Goal: Register for event/course

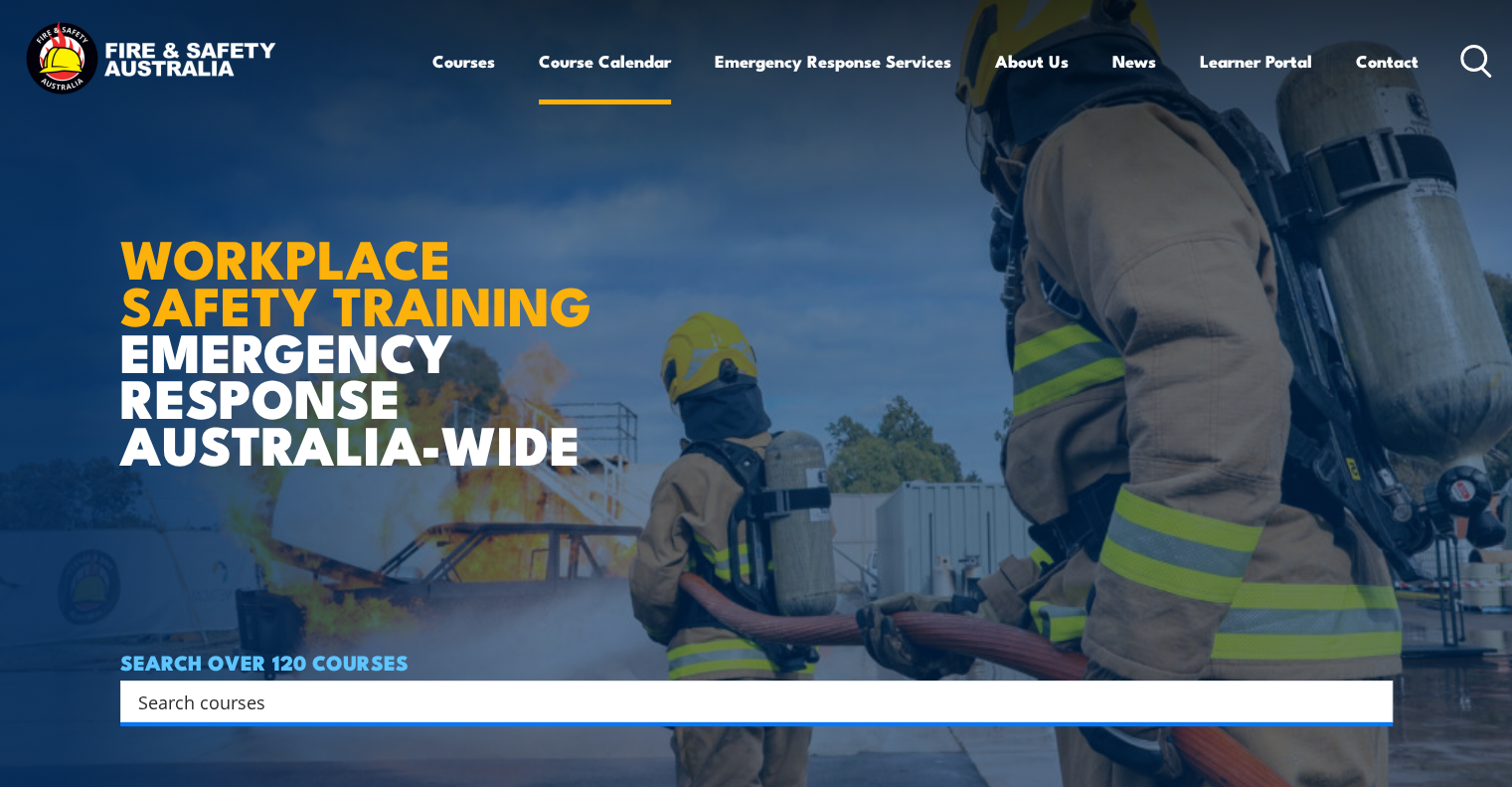
click at [595, 69] on link "Course Calendar" at bounding box center [605, 61] width 132 height 53
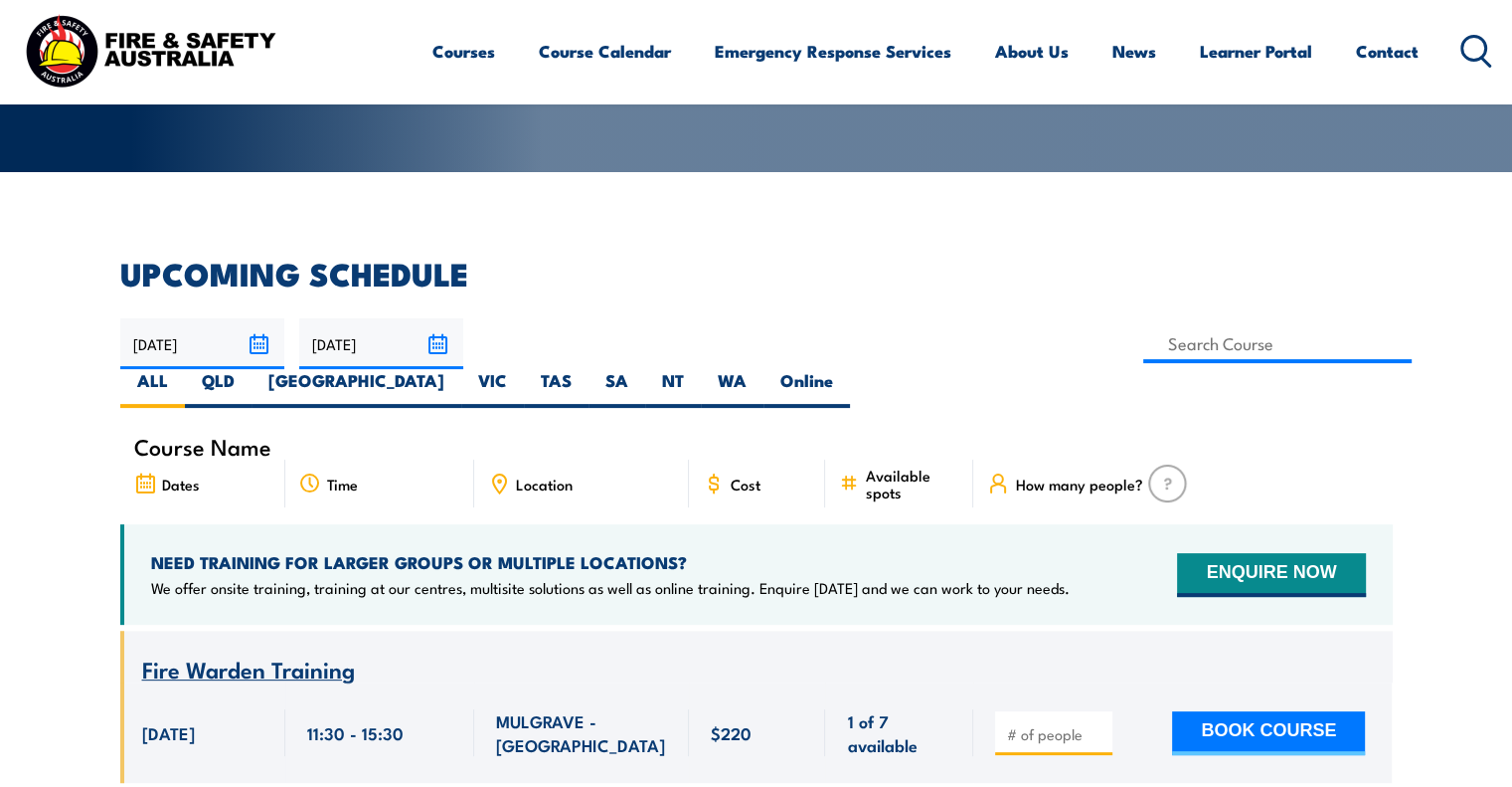
scroll to position [398, 0]
click at [1143, 351] on input at bounding box center [1277, 343] width 270 height 39
type input "ext"
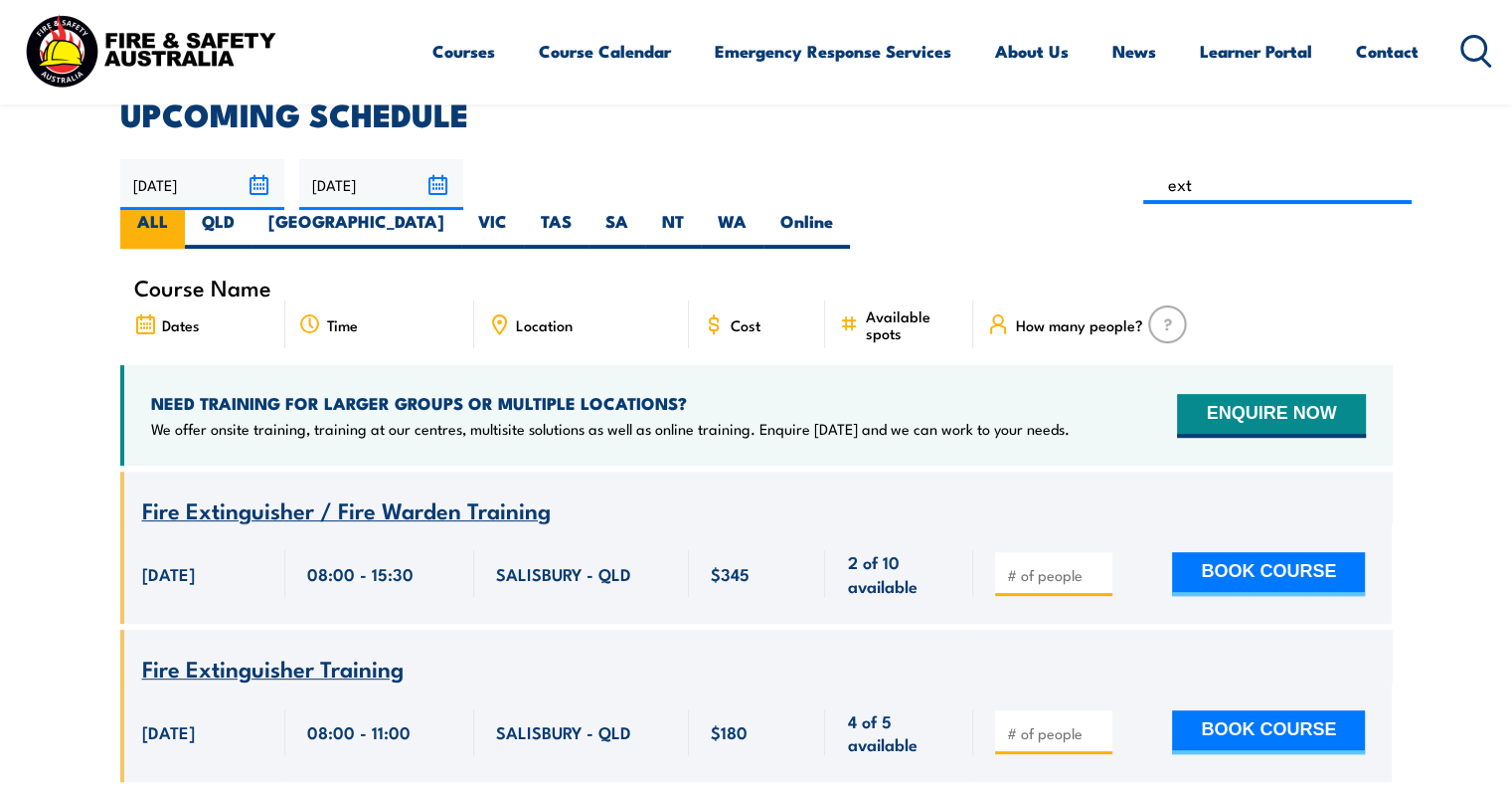
scroll to position [458, 0]
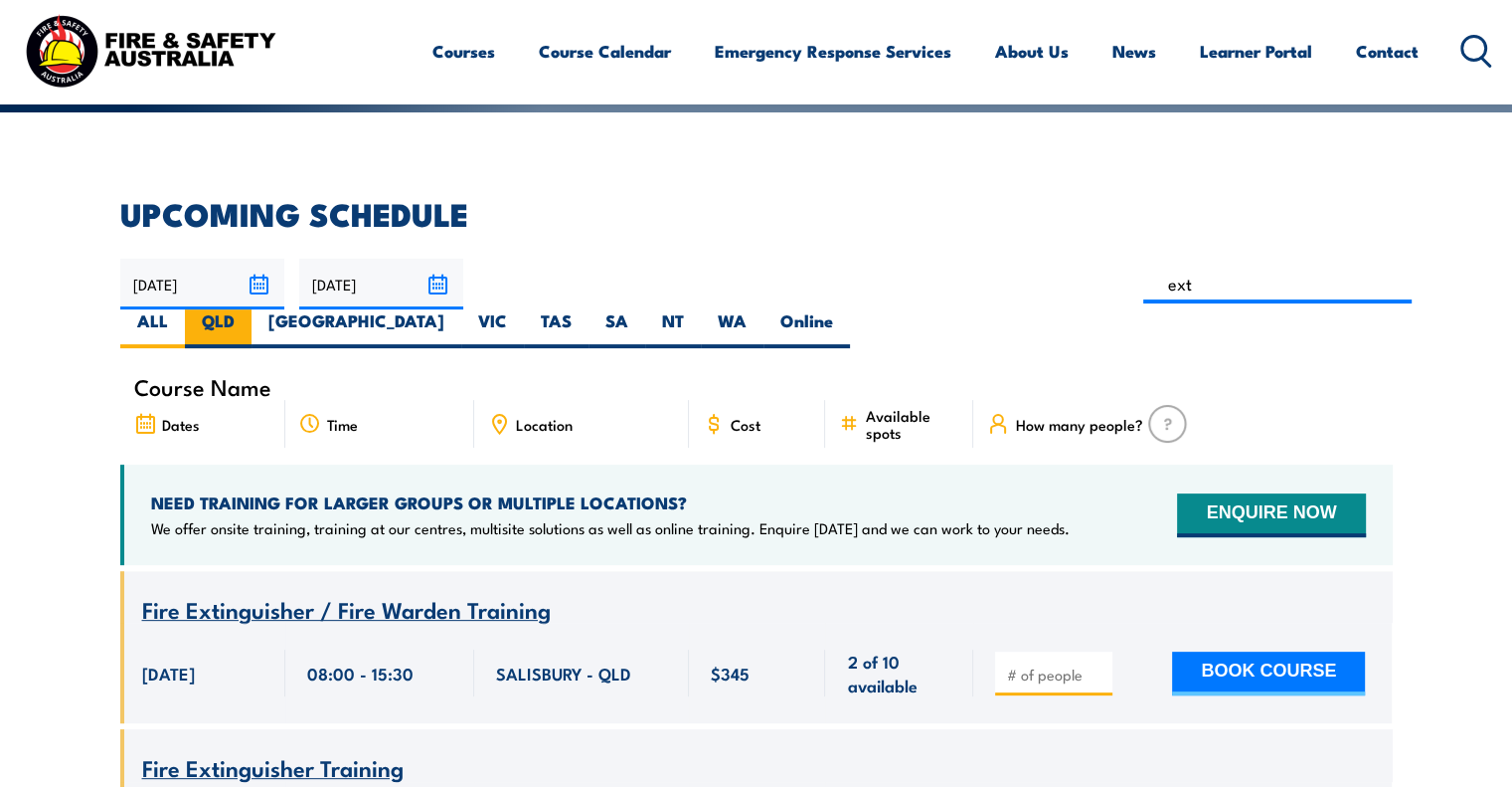
click at [252, 309] on label "QLD" at bounding box center [218, 328] width 67 height 39
click at [248, 309] on input "QLD" at bounding box center [241, 315] width 13 height 13
radio input "true"
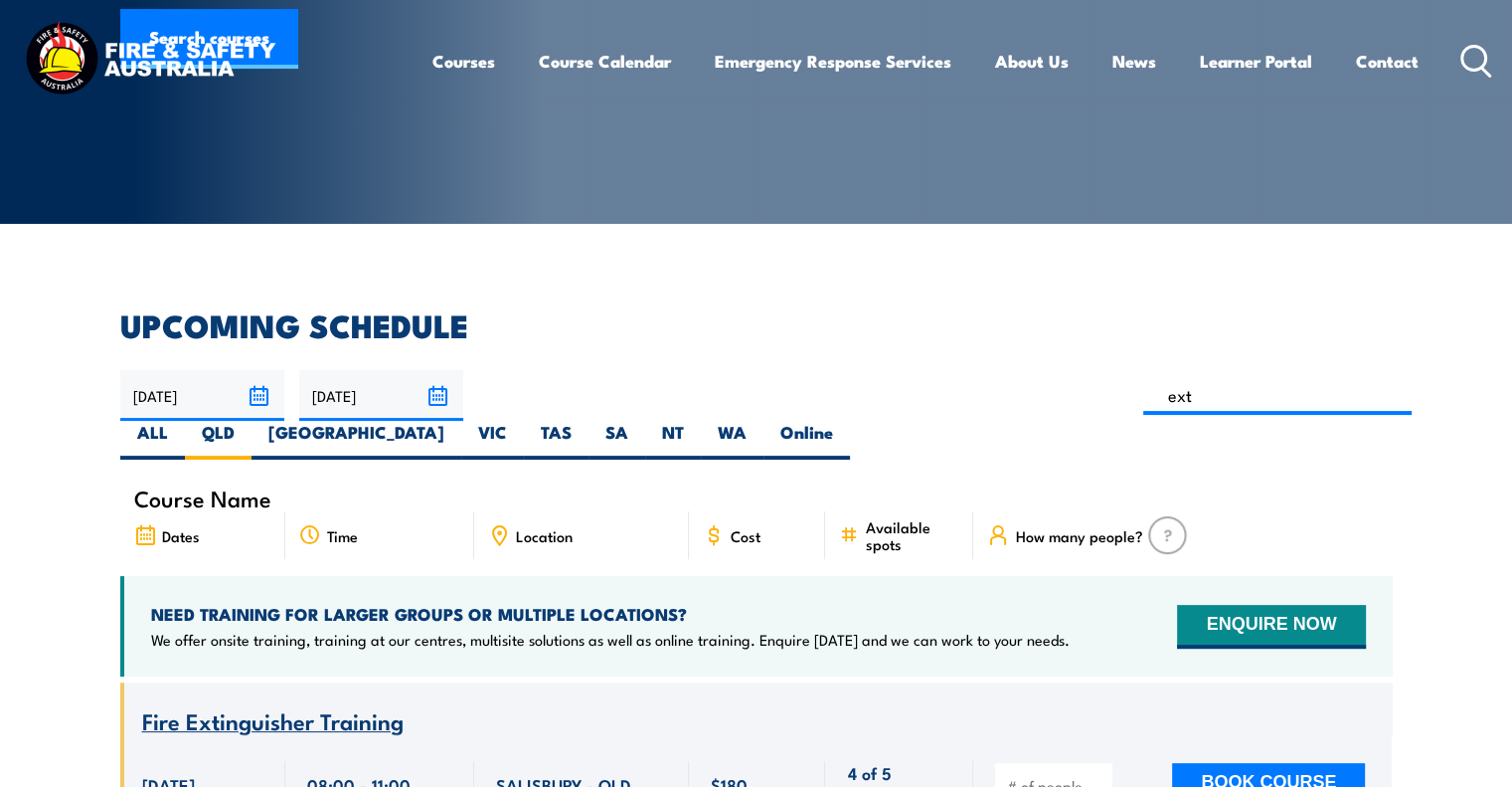
scroll to position [597, 0]
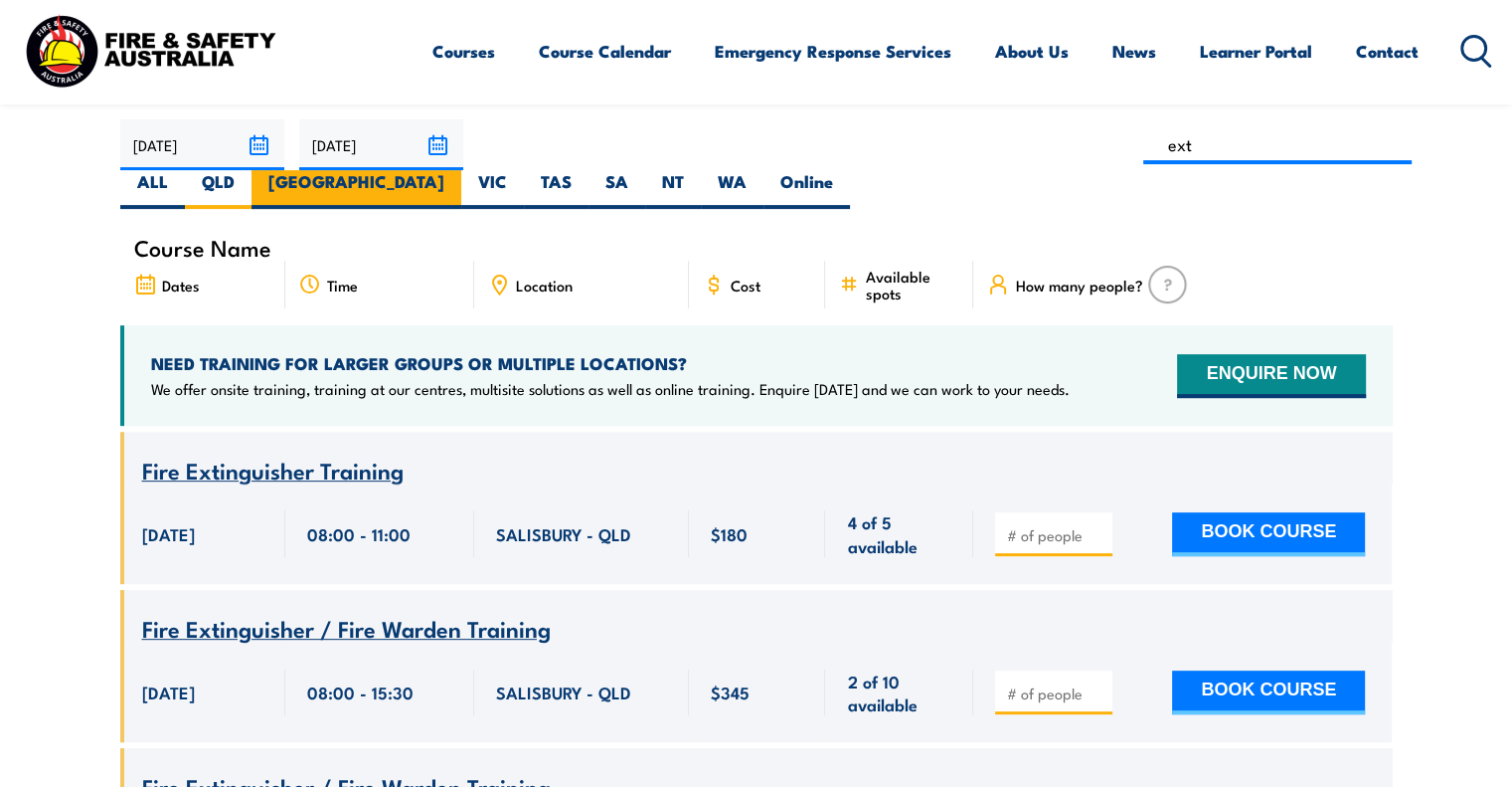
click at [462, 170] on label "[GEOGRAPHIC_DATA]" at bounding box center [356, 189] width 210 height 39
click at [458, 170] on input "[GEOGRAPHIC_DATA]" at bounding box center [451, 176] width 13 height 13
radio input "true"
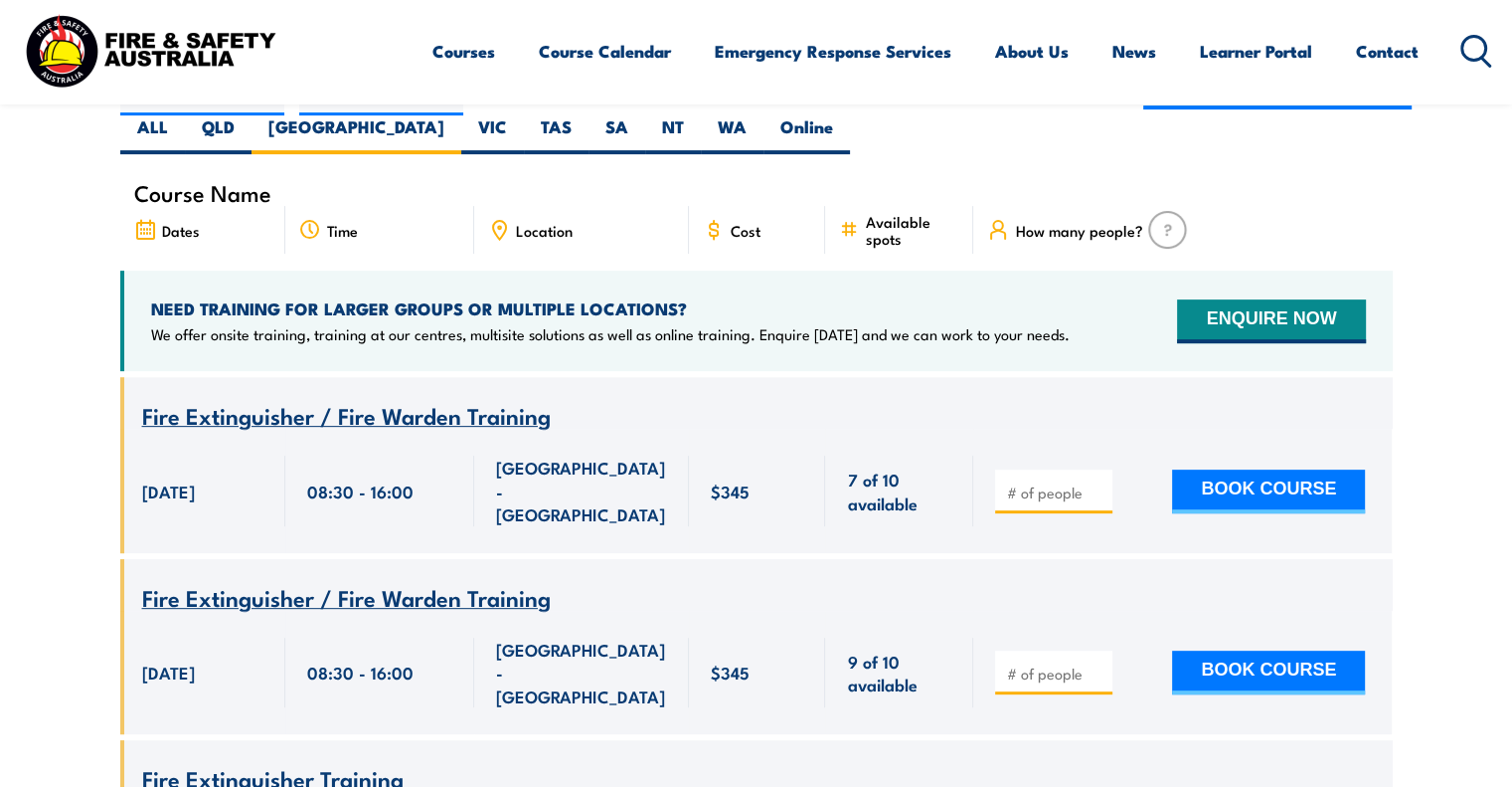
scroll to position [657, 0]
